Goal: Information Seeking & Learning: Learn about a topic

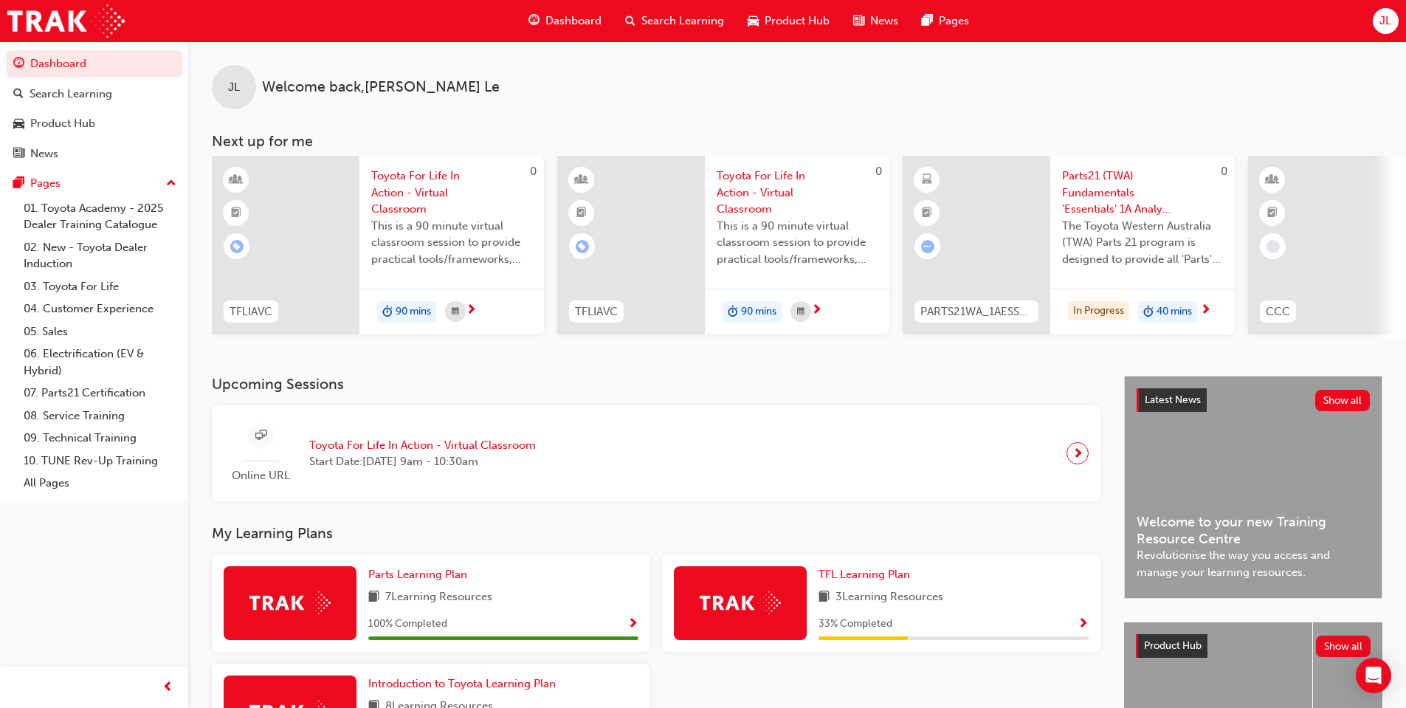
click at [686, 18] on span "Search Learning" at bounding box center [682, 21] width 83 height 17
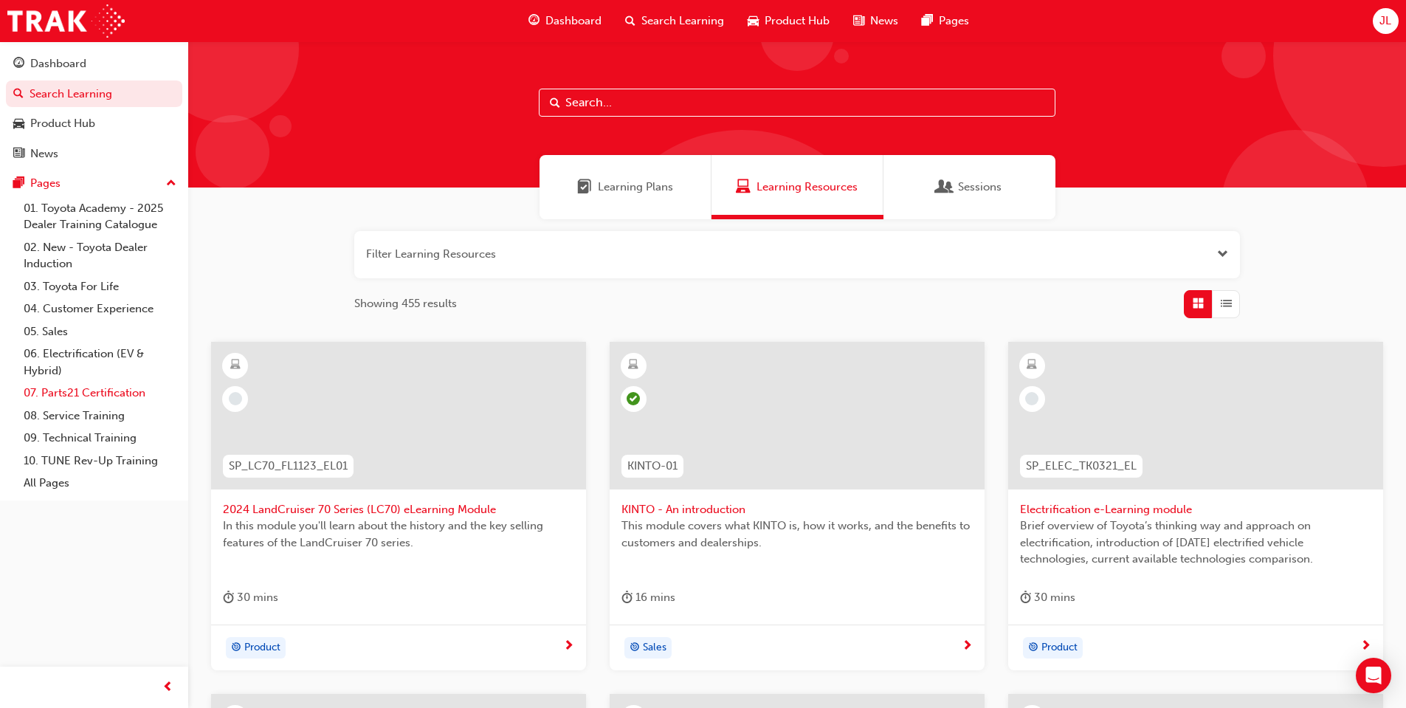
click at [92, 387] on link "07. Parts21 Certification" at bounding box center [100, 393] width 165 height 23
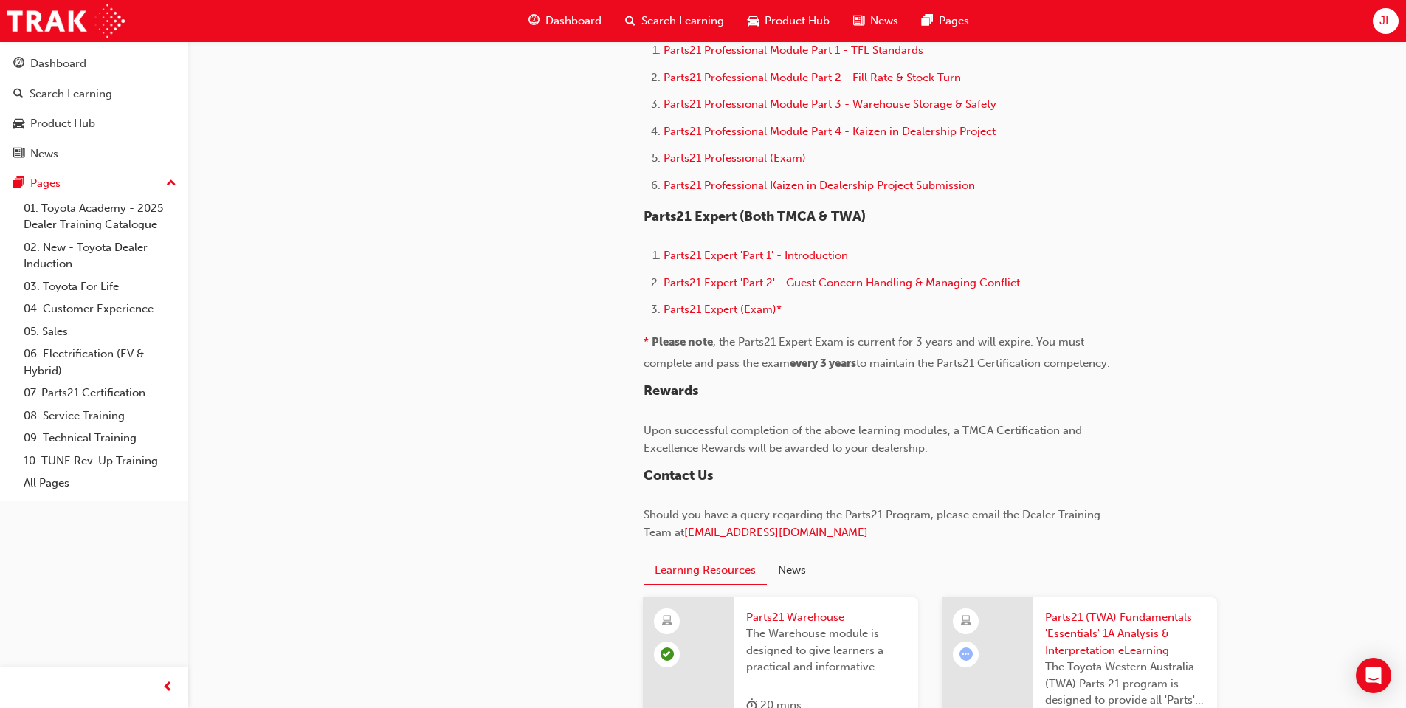
scroll to position [1402, 0]
